Goal: Transaction & Acquisition: Purchase product/service

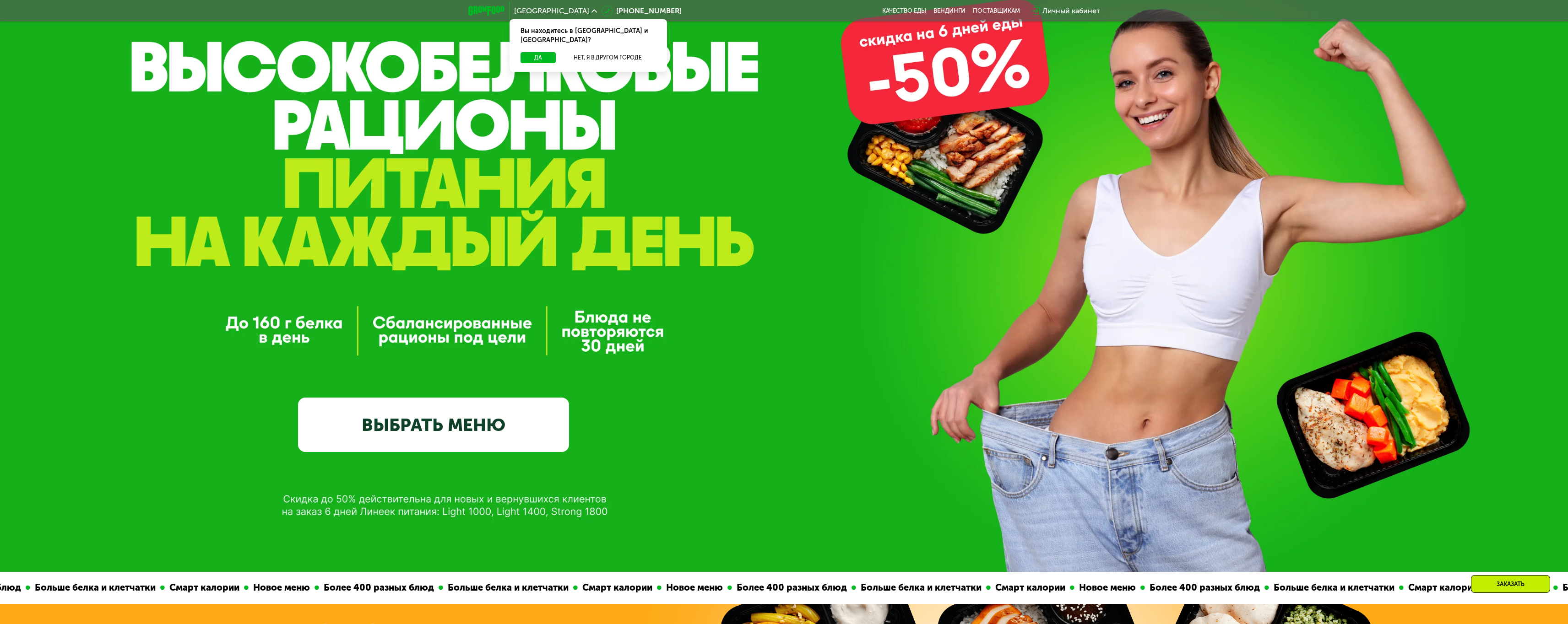
scroll to position [136, 0]
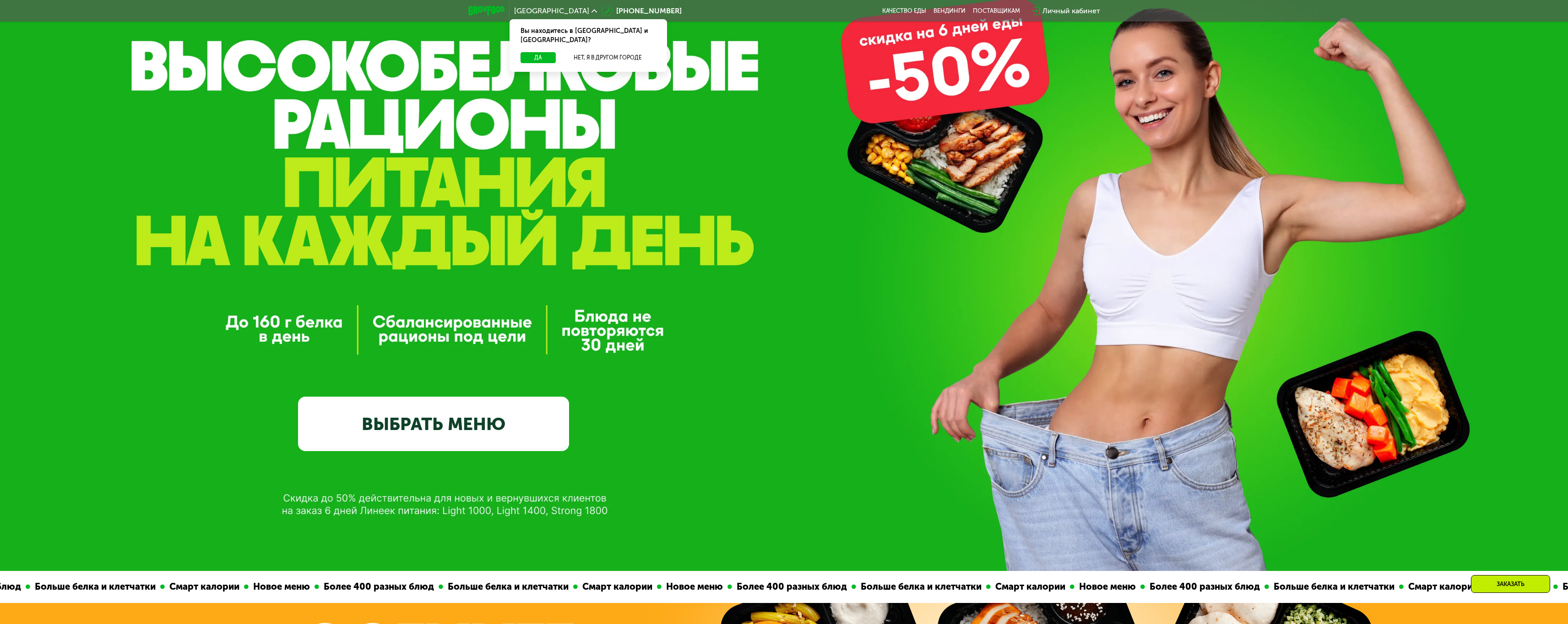
click at [484, 434] on link "ВЫБРАТЬ МЕНЮ" at bounding box center [433, 424] width 271 height 54
click at [495, 429] on link "ВЫБРАТЬ МЕНЮ" at bounding box center [433, 424] width 271 height 54
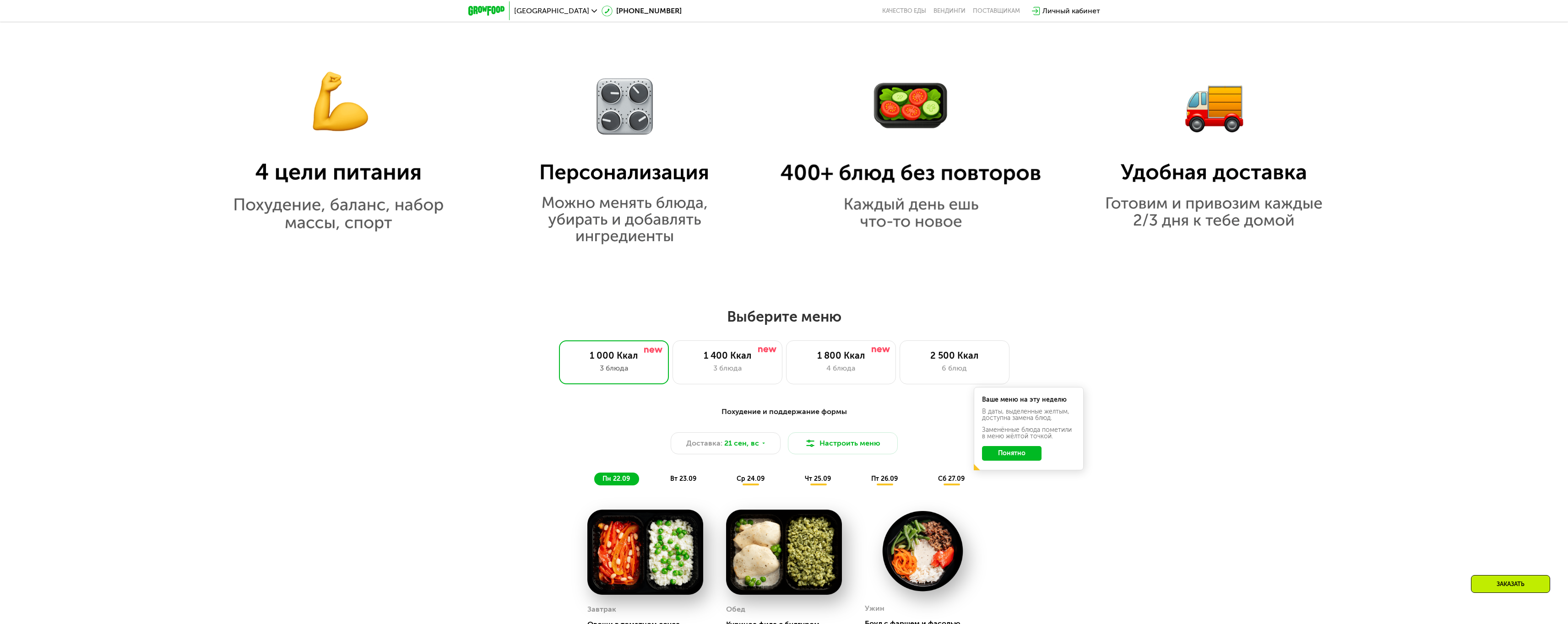
scroll to position [1293, 0]
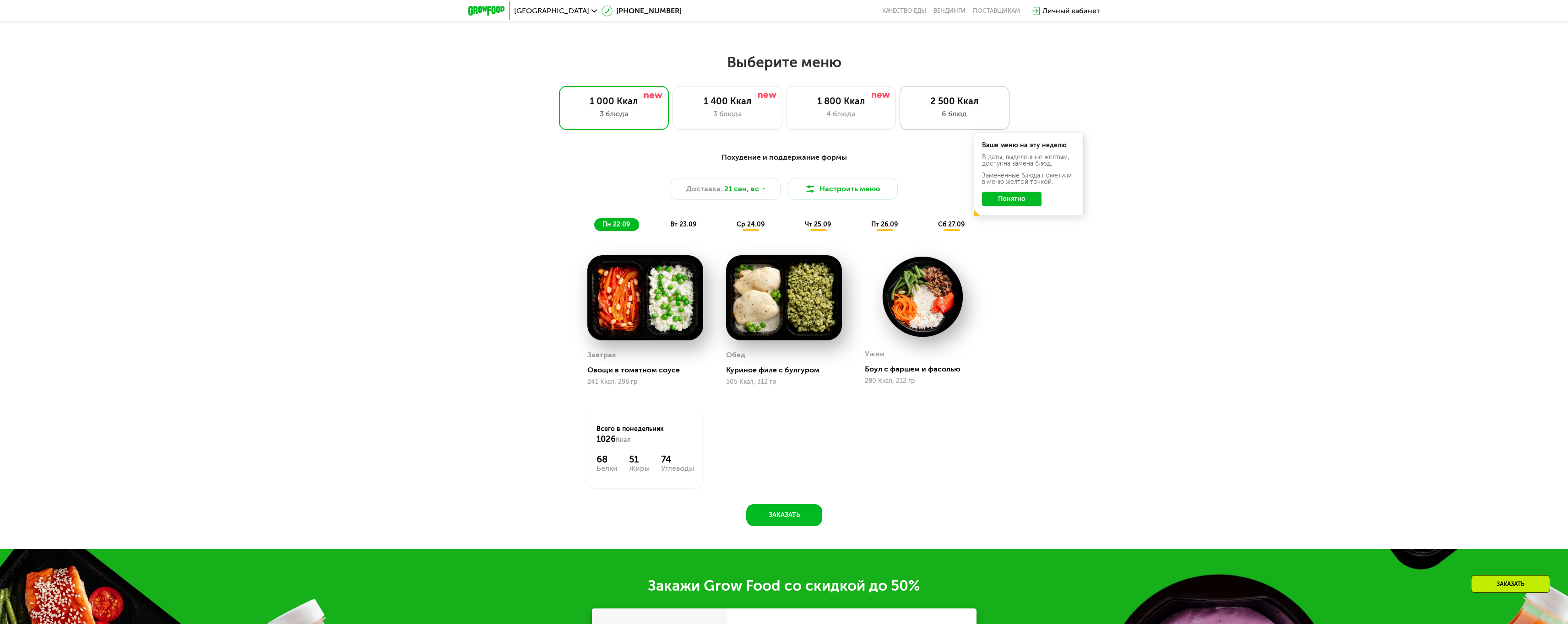
click at [977, 116] on div "6 блюд" at bounding box center [954, 114] width 90 height 11
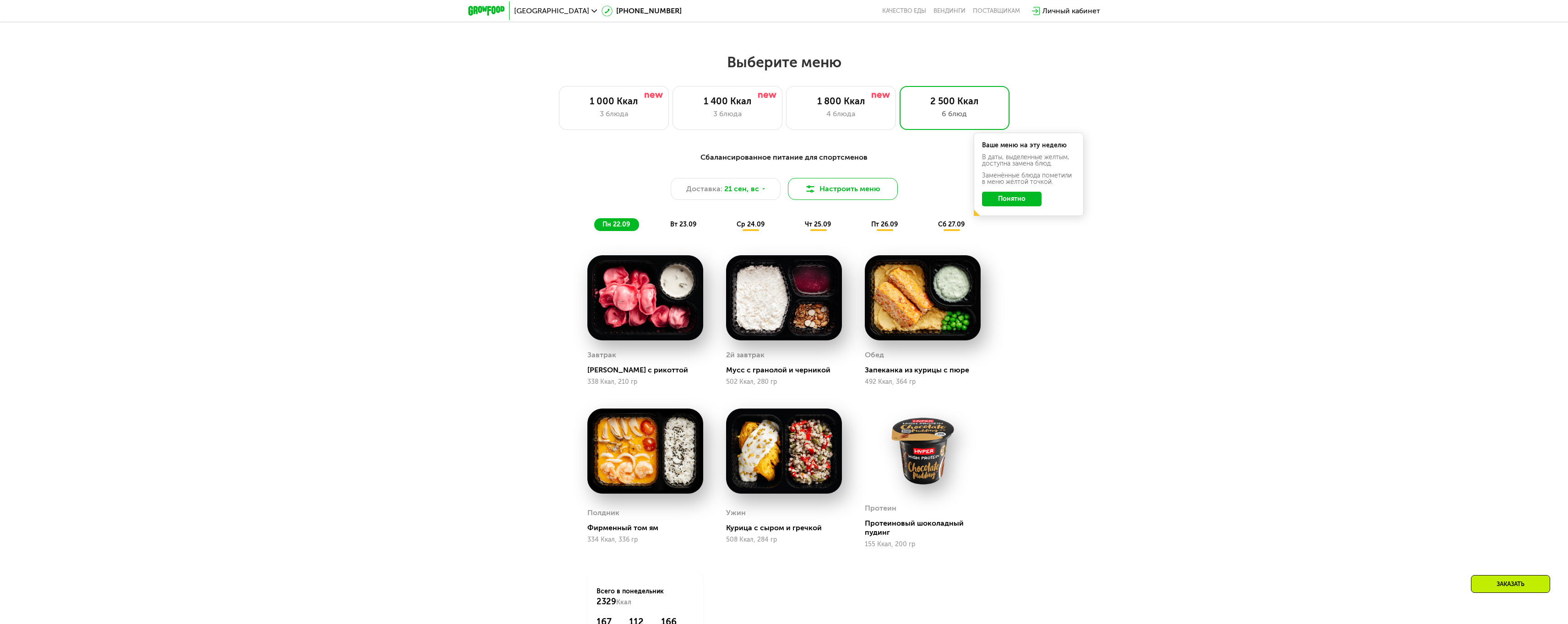
click at [839, 194] on button "Настроить меню" at bounding box center [843, 189] width 110 height 22
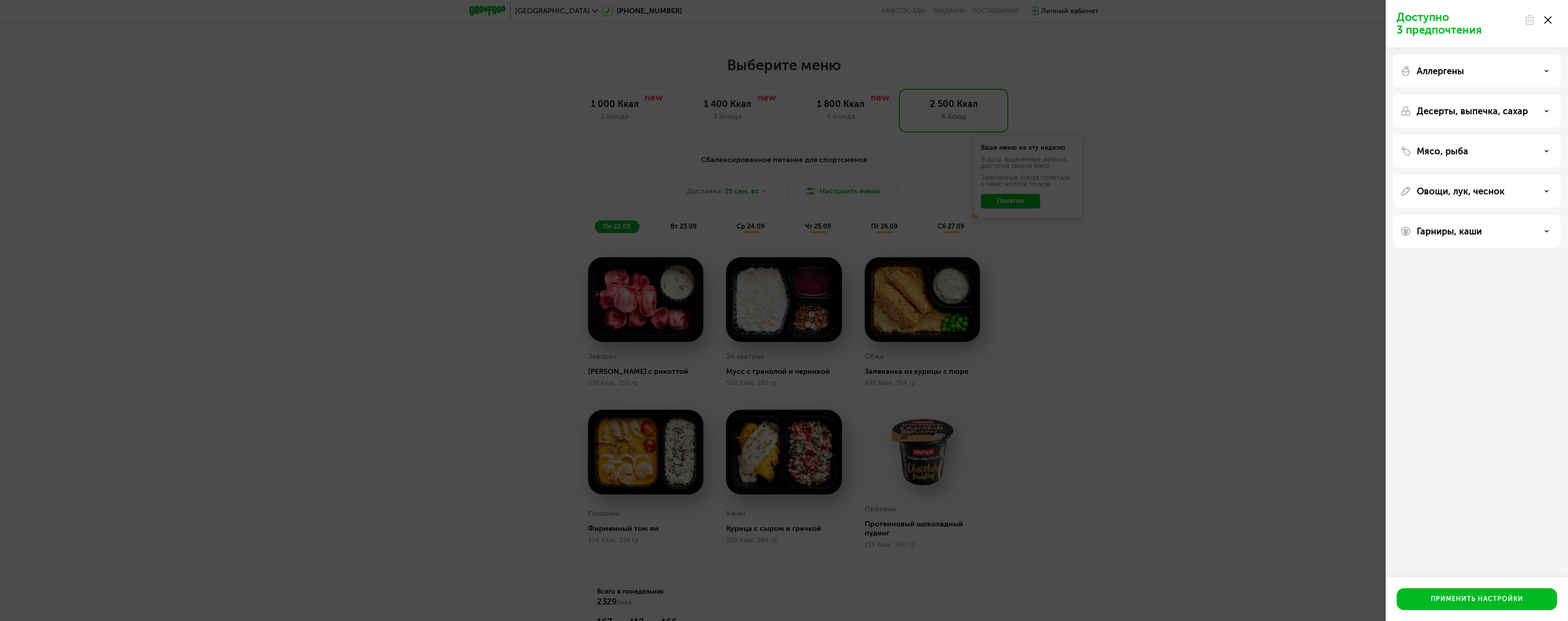
click at [1496, 78] on div "Аллергены" at bounding box center [1477, 71] width 168 height 33
click at [1549, 74] on div "Аллергены" at bounding box center [1477, 71] width 153 height 11
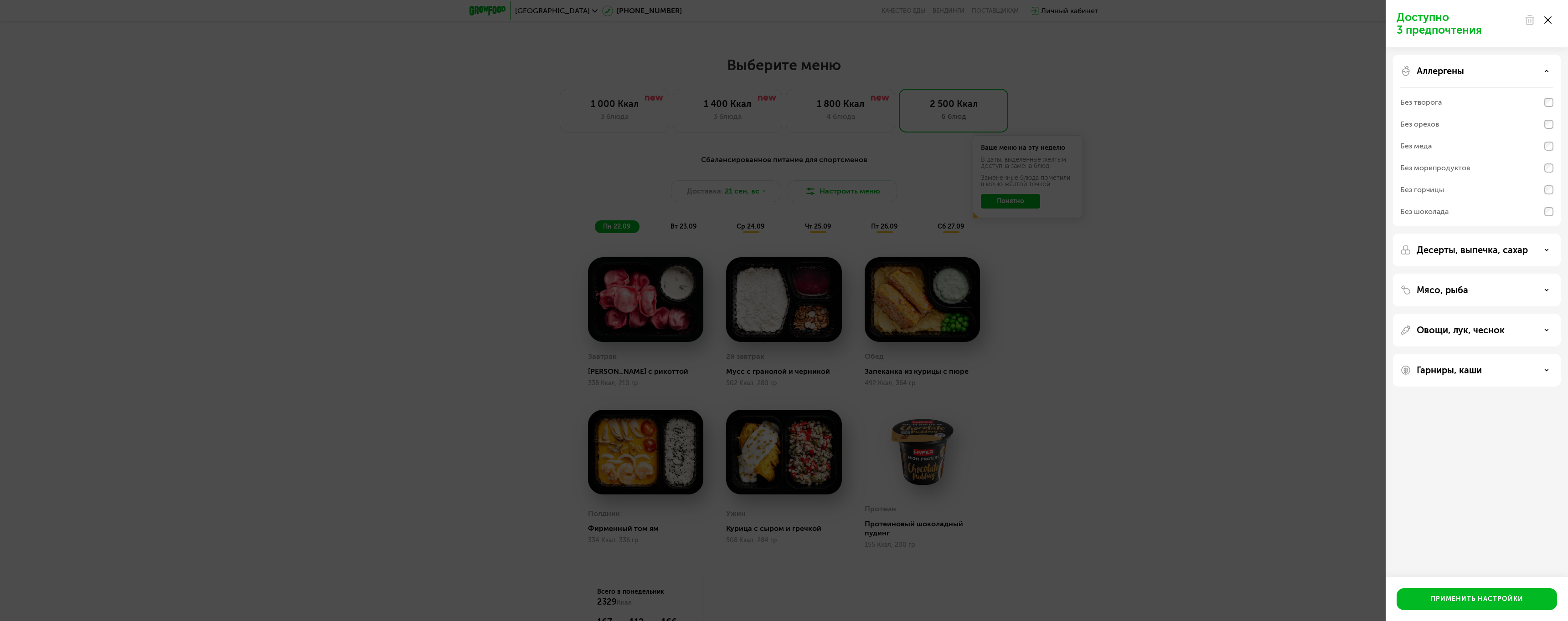
click at [1549, 72] on div "Аллергены" at bounding box center [1477, 71] width 153 height 11
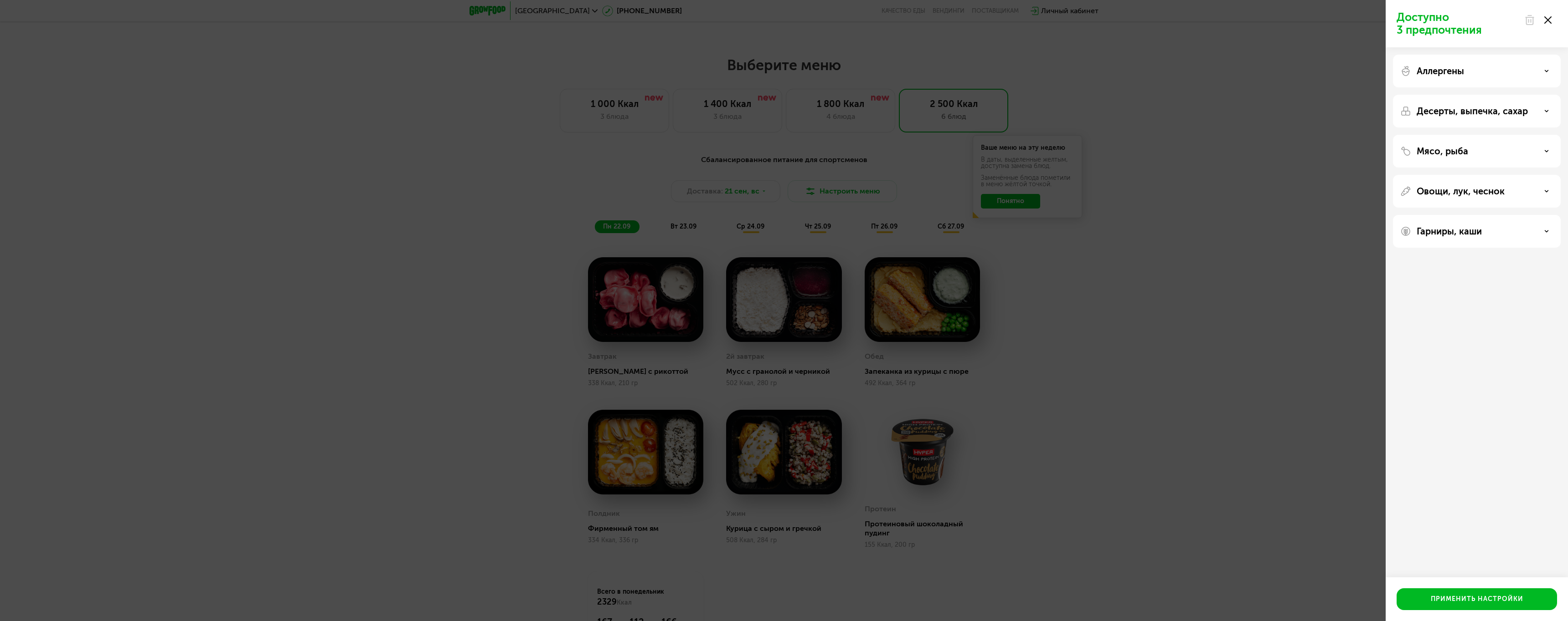
click at [1554, 112] on div "Десерты, выпечка, сахар" at bounding box center [1477, 111] width 168 height 33
click at [1550, 108] on div "Десерты, выпечка, сахар" at bounding box center [1477, 111] width 153 height 11
click at [1543, 114] on div "Десерты, выпечка, сахар" at bounding box center [1477, 111] width 153 height 11
click at [1545, 155] on div "Мясо, рыба" at bounding box center [1477, 151] width 153 height 11
click at [1551, 152] on div "Мясо, рыба" at bounding box center [1477, 151] width 153 height 11
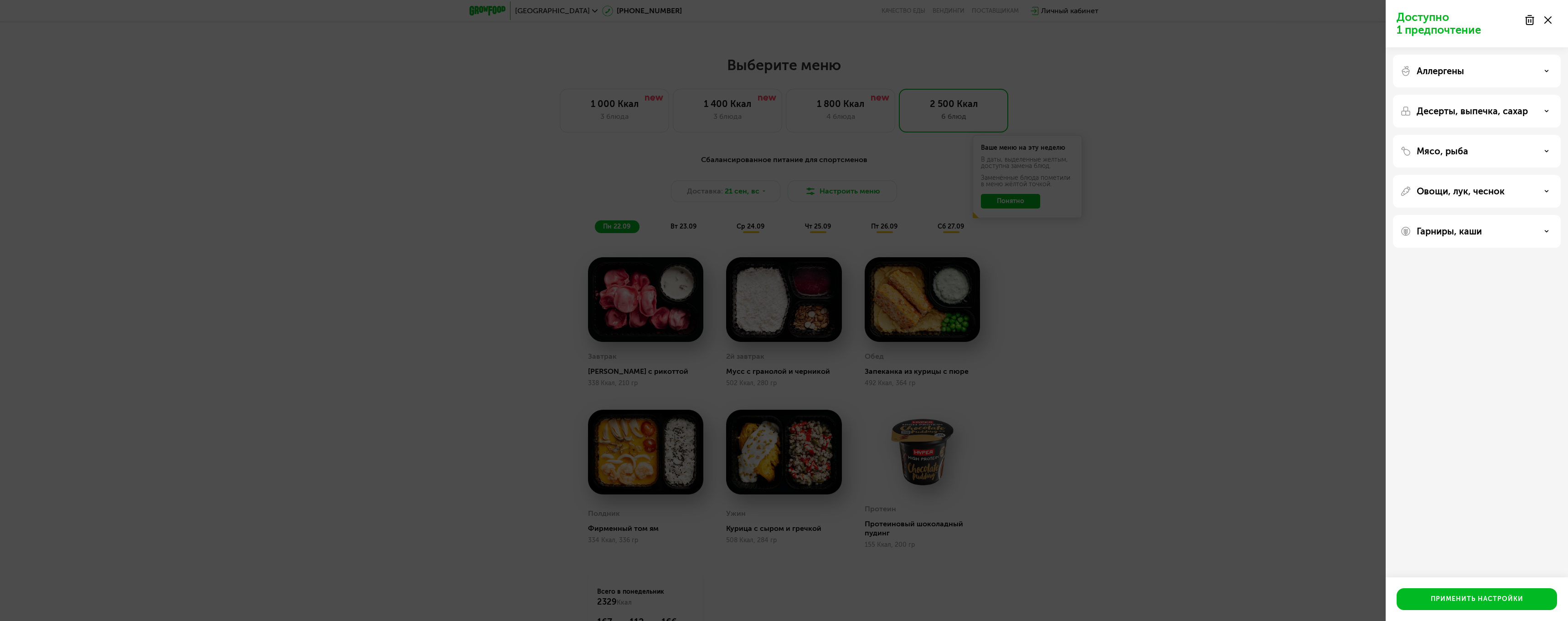
click at [1537, 192] on div "Овощи, лук, чеснок" at bounding box center [1477, 192] width 153 height 11
click at [1538, 192] on div "Овощи, лук, чеснок" at bounding box center [1477, 192] width 153 height 11
click at [1539, 233] on div "Гарниры, каши" at bounding box center [1477, 231] width 153 height 11
click at [1539, 232] on div "Гарниры, каши" at bounding box center [1477, 231] width 153 height 11
click at [1237, 60] on div "Доступно 1 предпочтение Аллергены Десерты, выпечка, сахар Мясо, рыба Овощи, лук…" at bounding box center [784, 310] width 1568 height 621
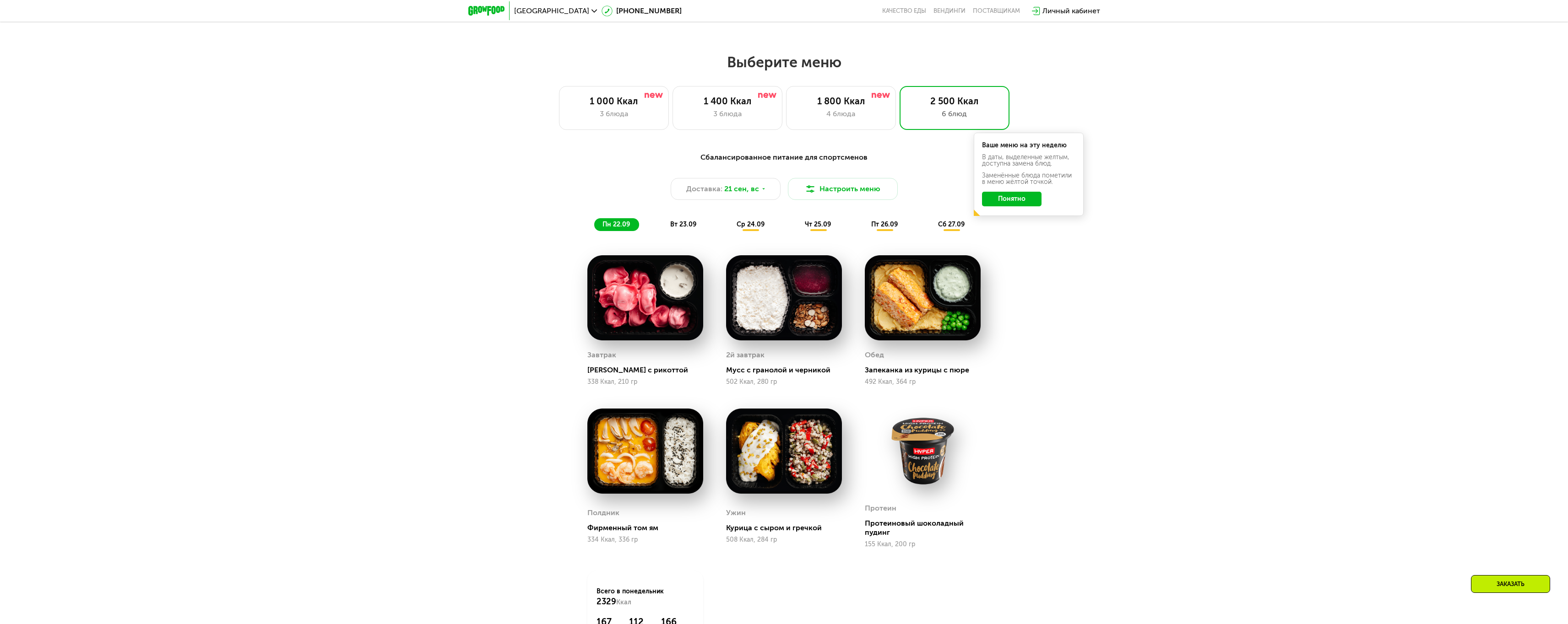
click at [1025, 204] on button "Понятно" at bounding box center [1011, 199] width 59 height 15
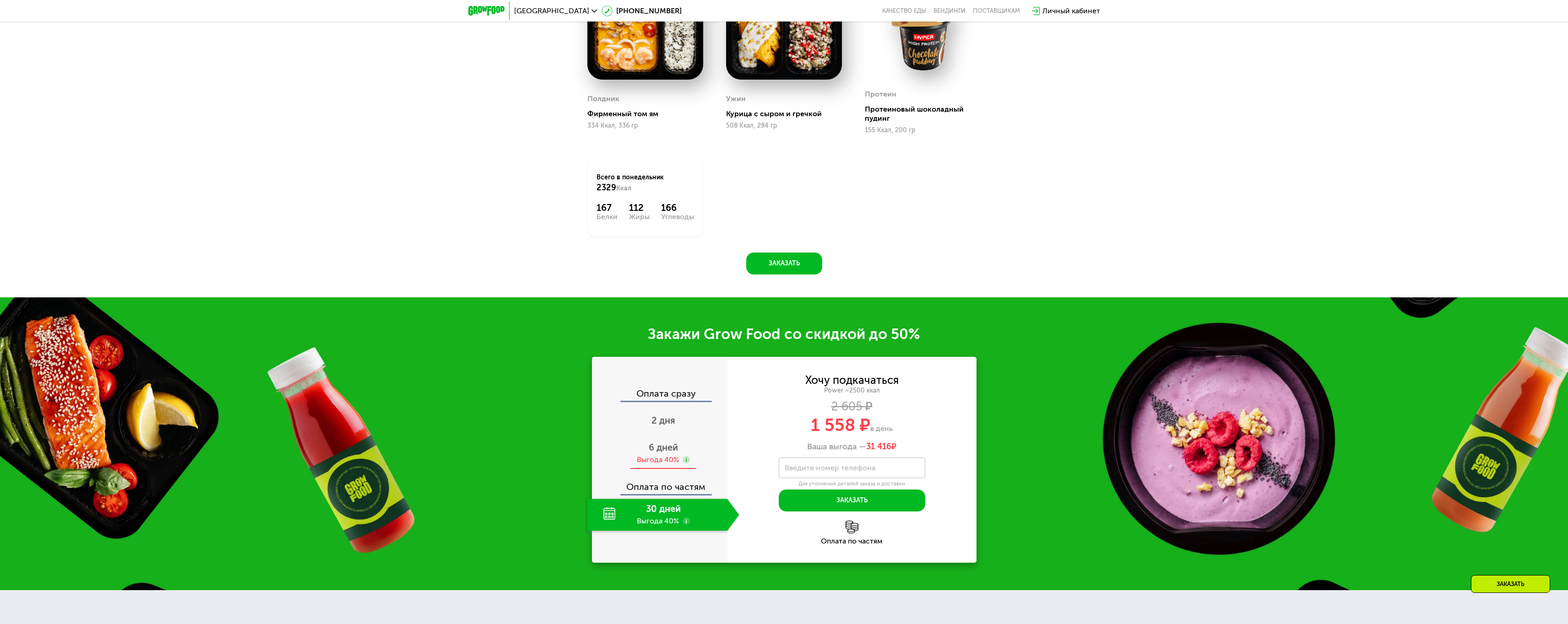
scroll to position [1704, 0]
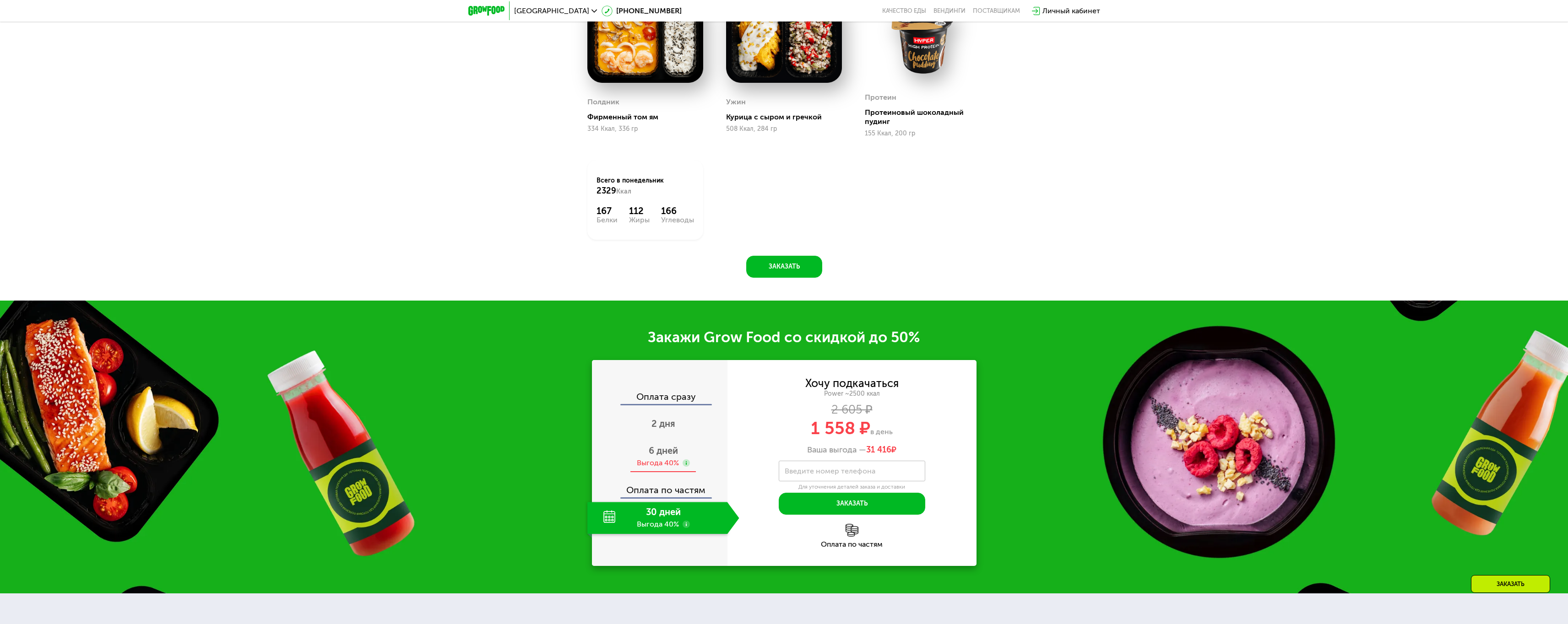
click at [677, 467] on div "Выгода 40%" at bounding box center [658, 463] width 42 height 10
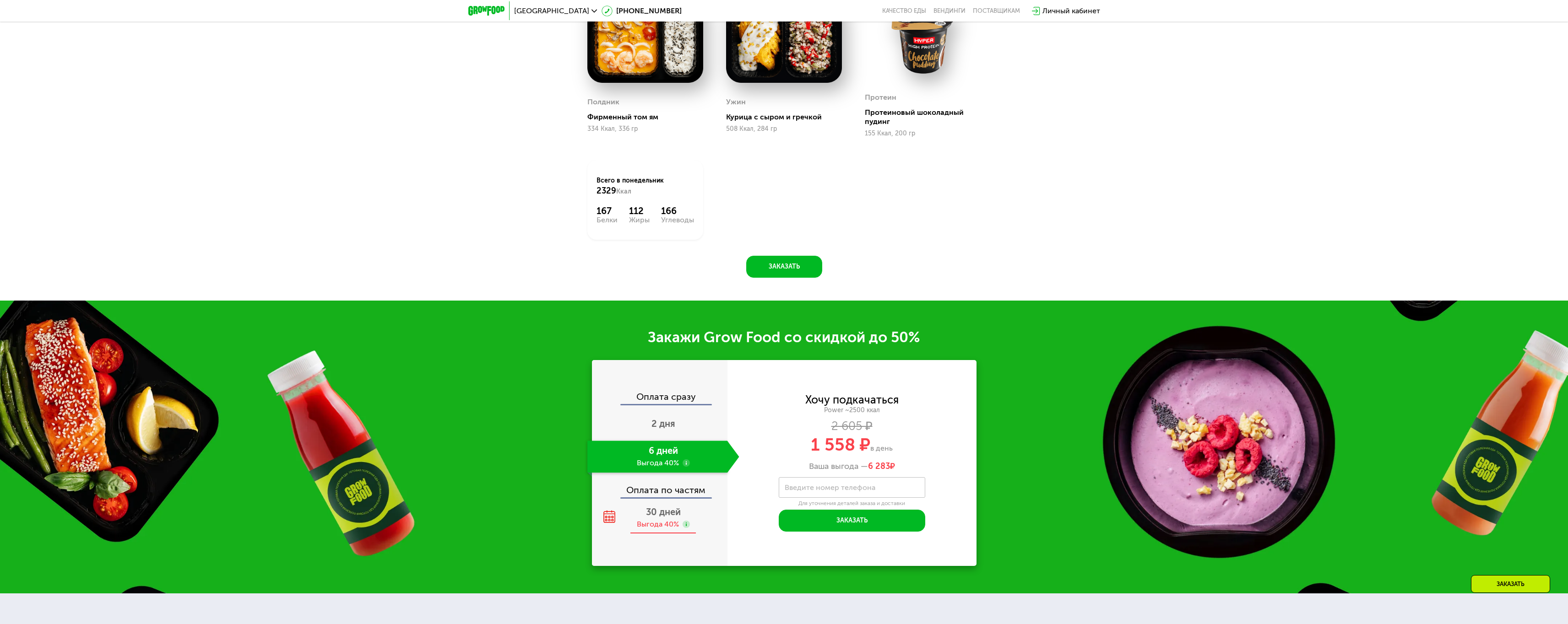
click at [686, 516] on div "30 дней Выгода 40%" at bounding box center [663, 518] width 152 height 32
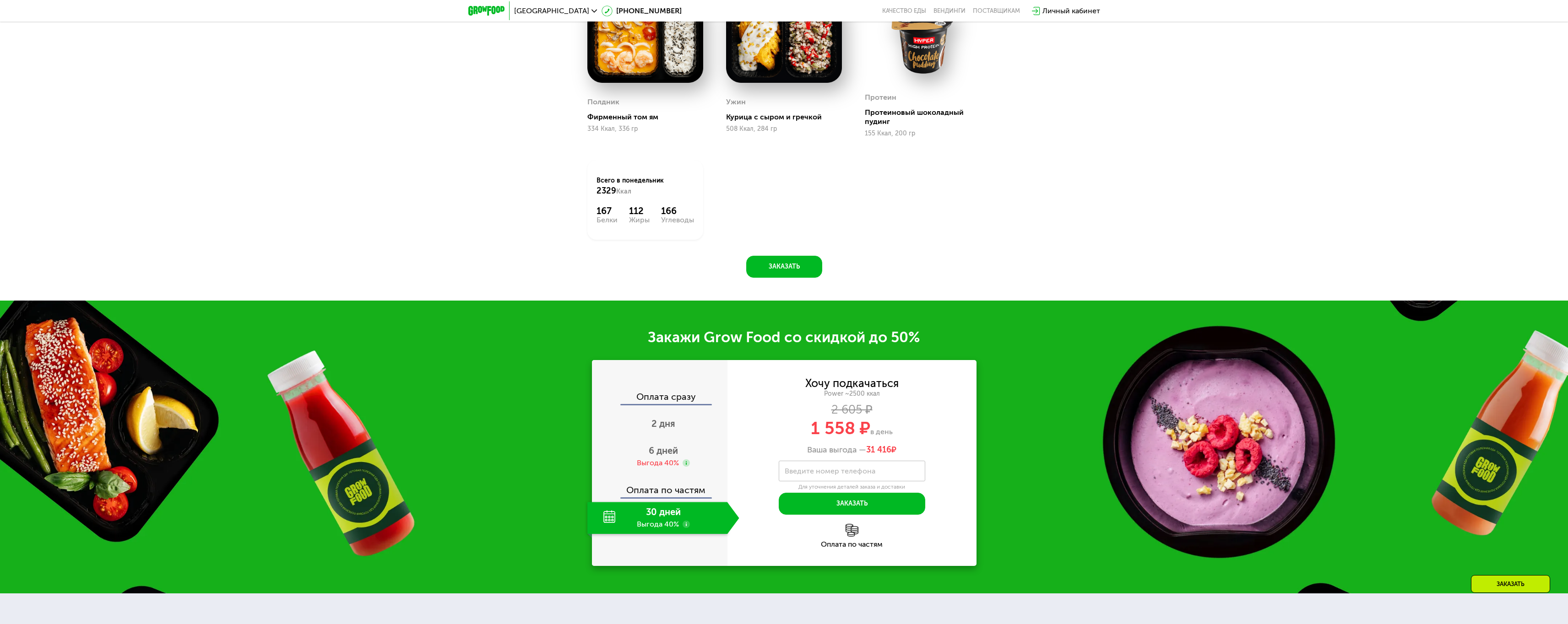
click at [858, 535] on div "Оплата по частям" at bounding box center [852, 536] width 249 height 24
click at [853, 553] on div "Хочу подкачаться Power ~2500 ккал 2 605 ₽ 1 558 ₽ в день Ваша выгода — 31 416 ₽…" at bounding box center [852, 463] width 249 height 206
click at [685, 527] on use at bounding box center [686, 524] width 7 height 7
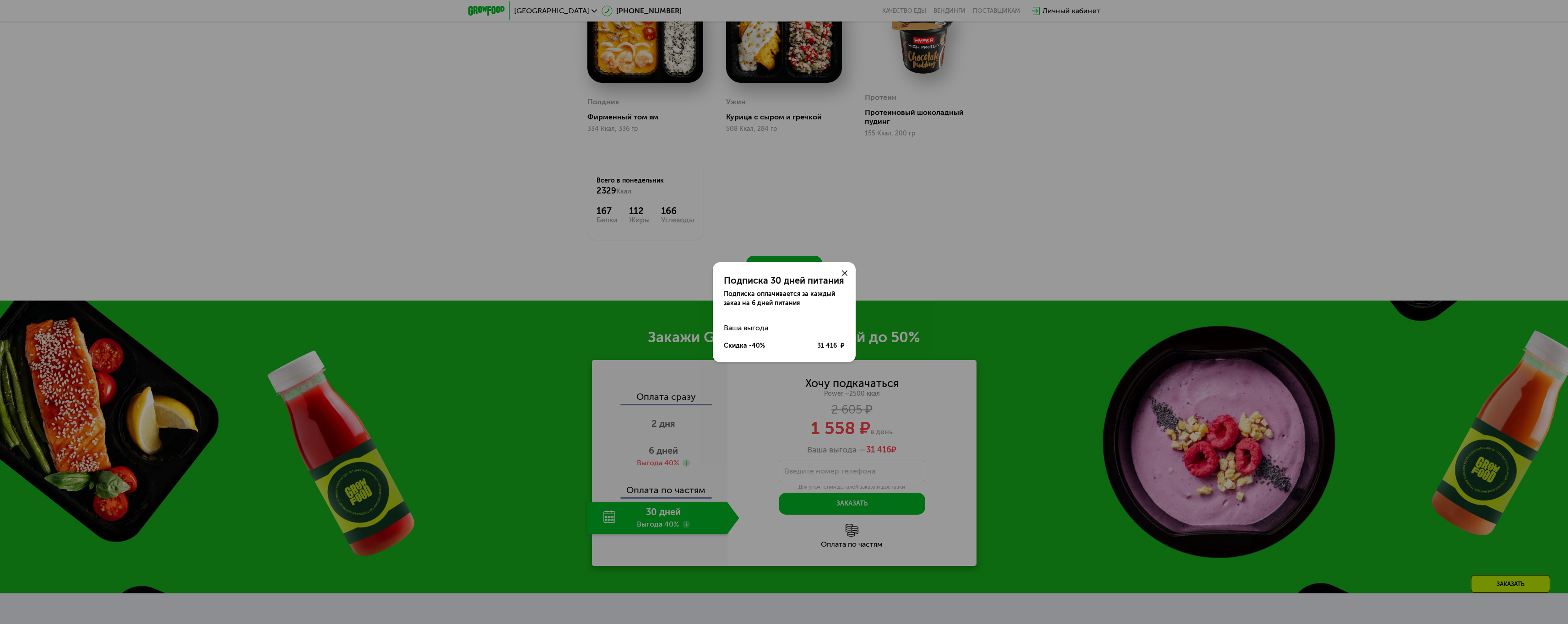
click at [685, 527] on div "Подписка 30 дней питания Подписка оплачивается за каждый заказ на 6 дней питани…" at bounding box center [784, 312] width 1568 height 624
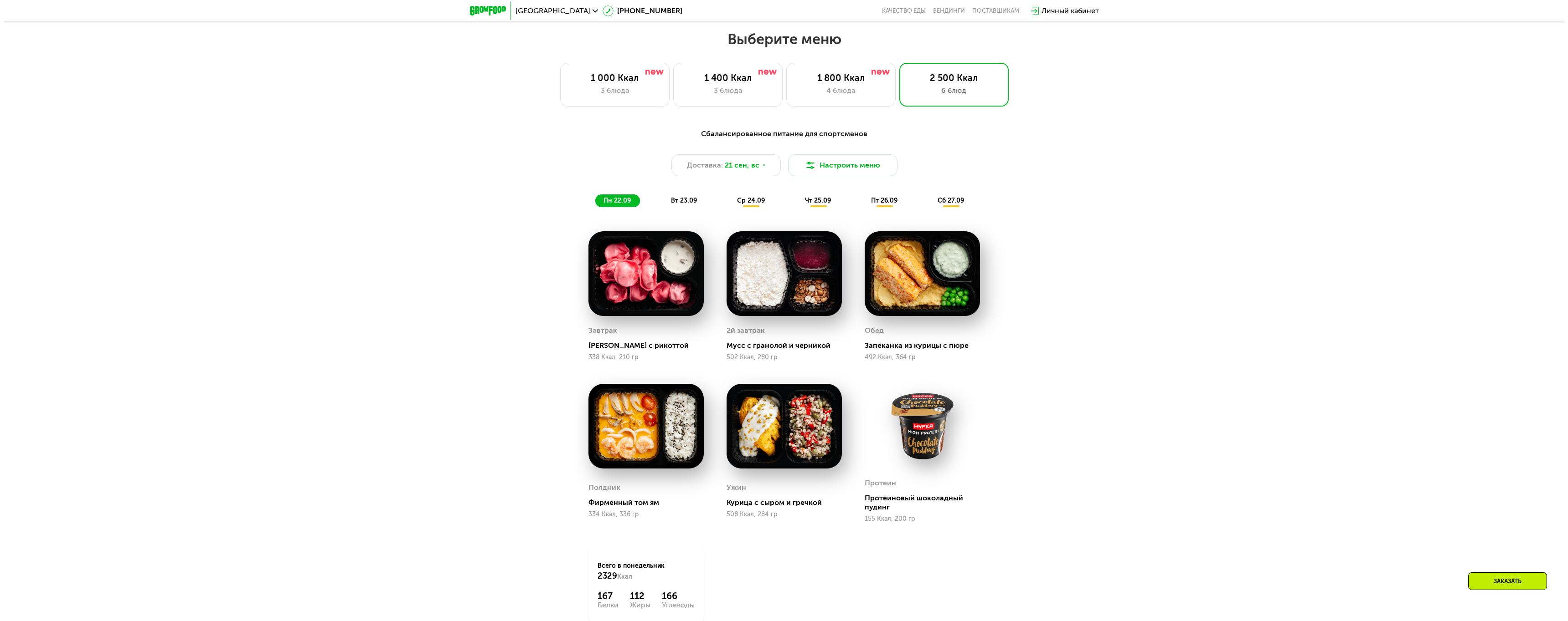
scroll to position [1331, 0]
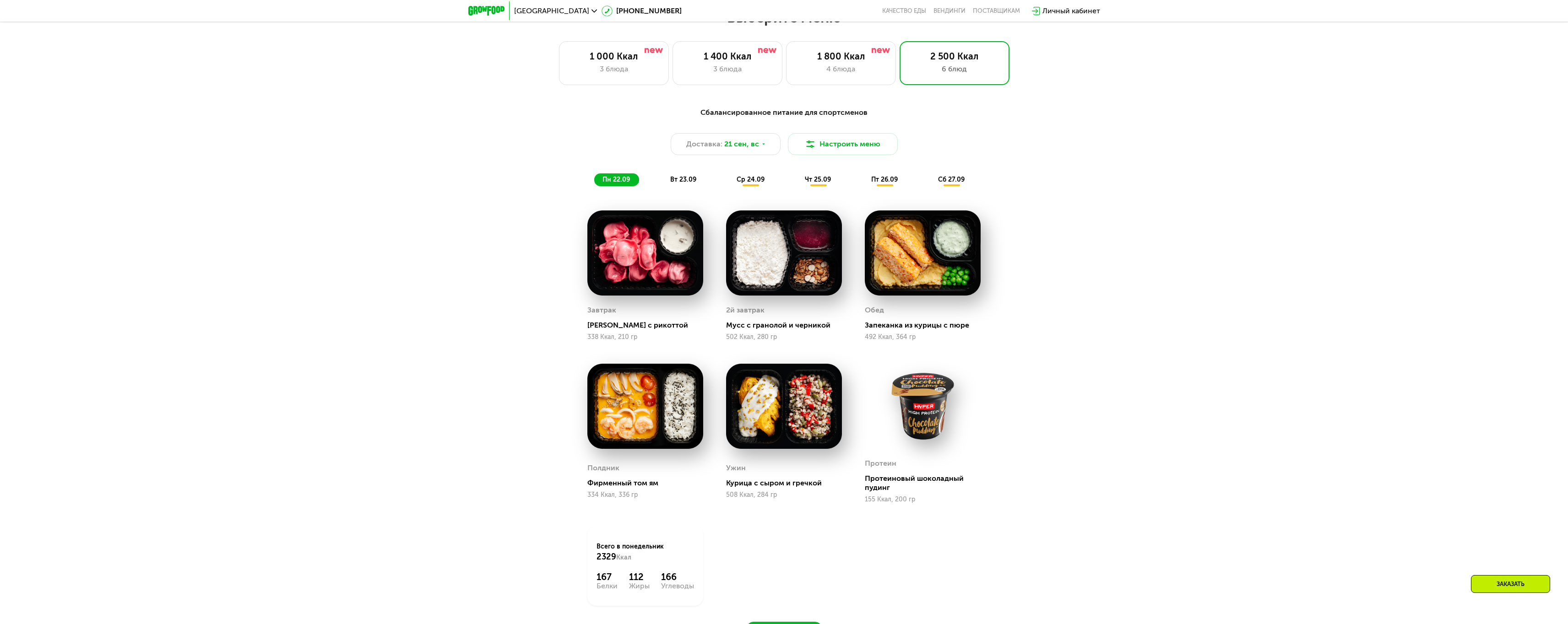
click at [688, 178] on span "вт 23.09" at bounding box center [683, 180] width 26 height 8
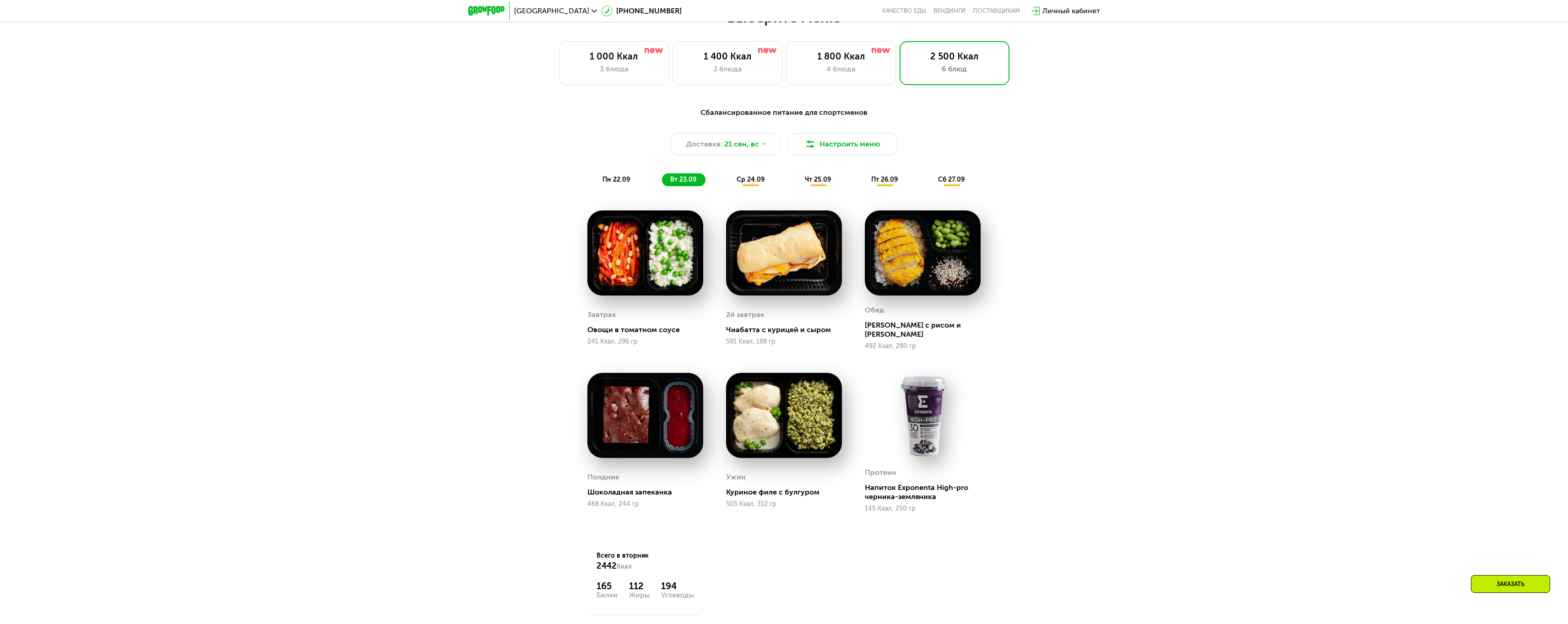
click at [757, 183] on span "ср 24.09" at bounding box center [751, 180] width 28 height 8
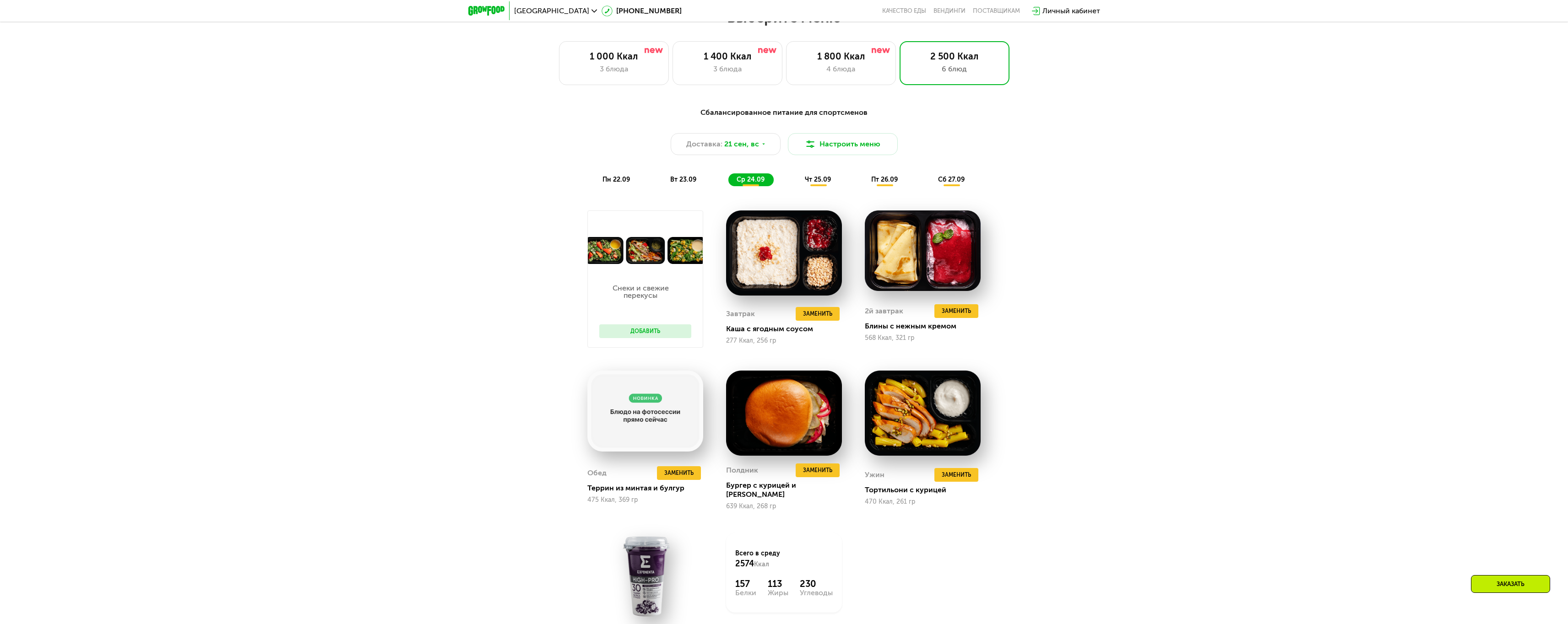
click at [804, 182] on span "чт 25.09" at bounding box center [817, 180] width 26 height 8
